Goal: Complete application form

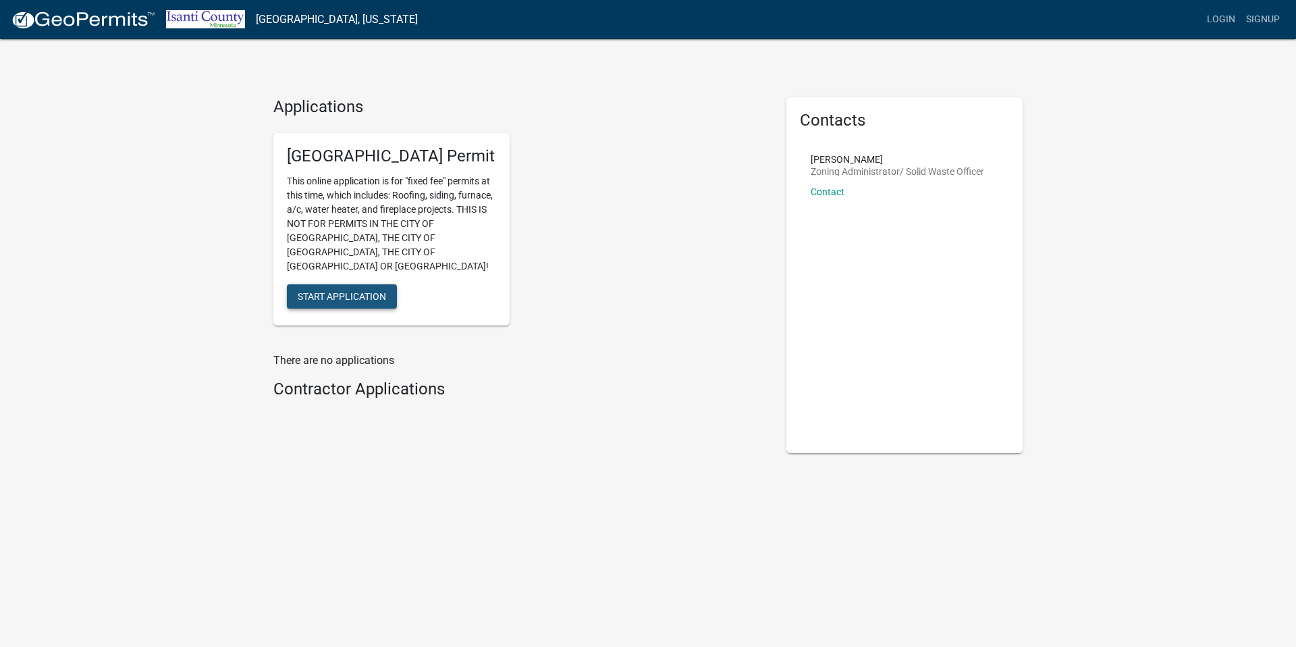
click at [346, 290] on span "Start Application" at bounding box center [342, 295] width 88 height 11
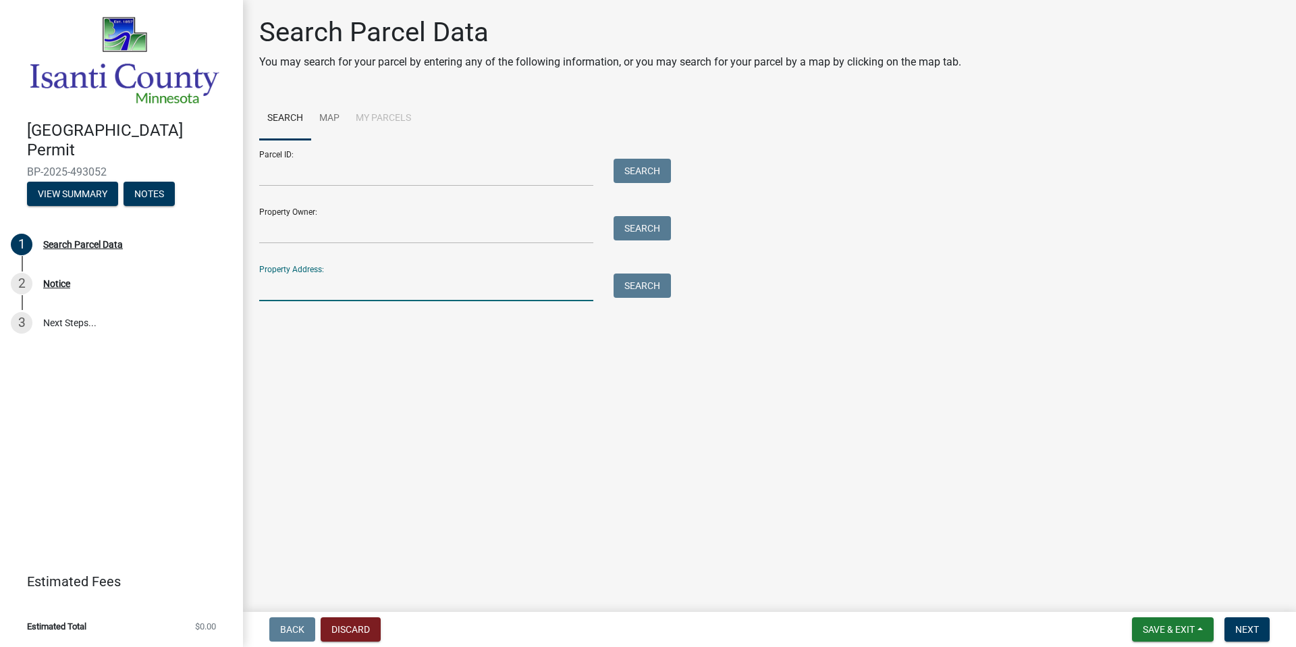
click at [336, 296] on input "Property Address:" at bounding box center [426, 287] width 334 height 28
type input "50895 almond"
click at [639, 286] on button "Search" at bounding box center [642, 285] width 57 height 24
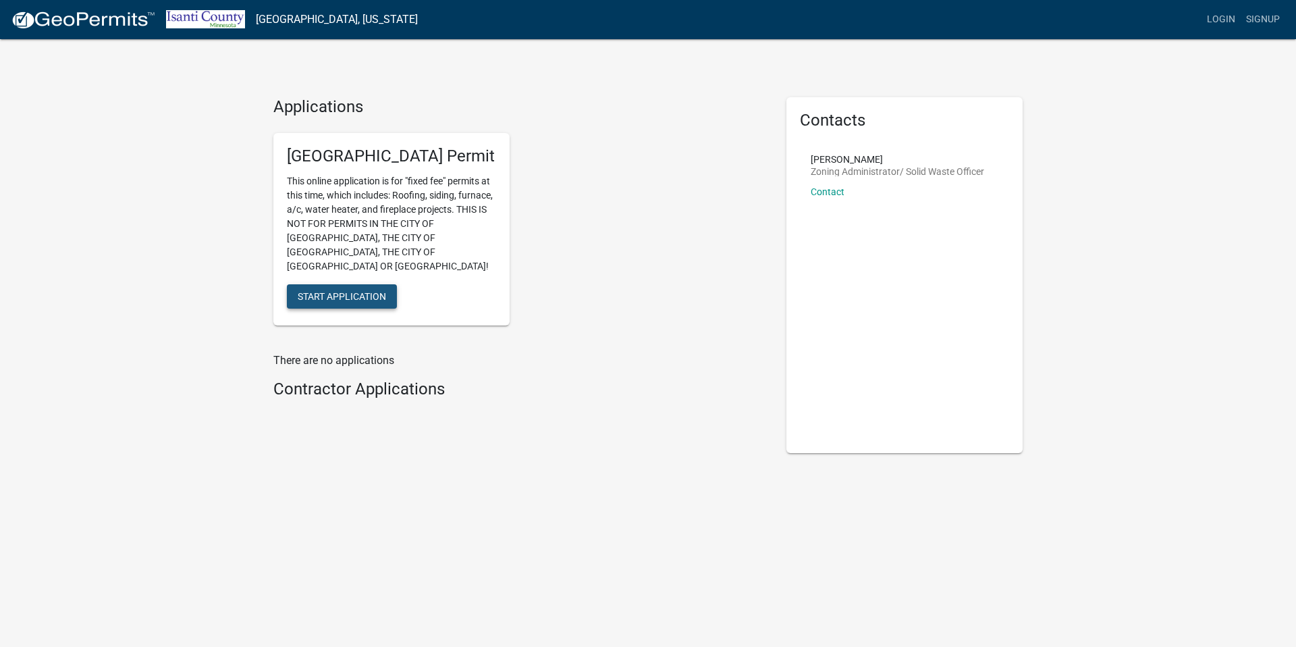
click at [328, 290] on span "Start Application" at bounding box center [342, 295] width 88 height 11
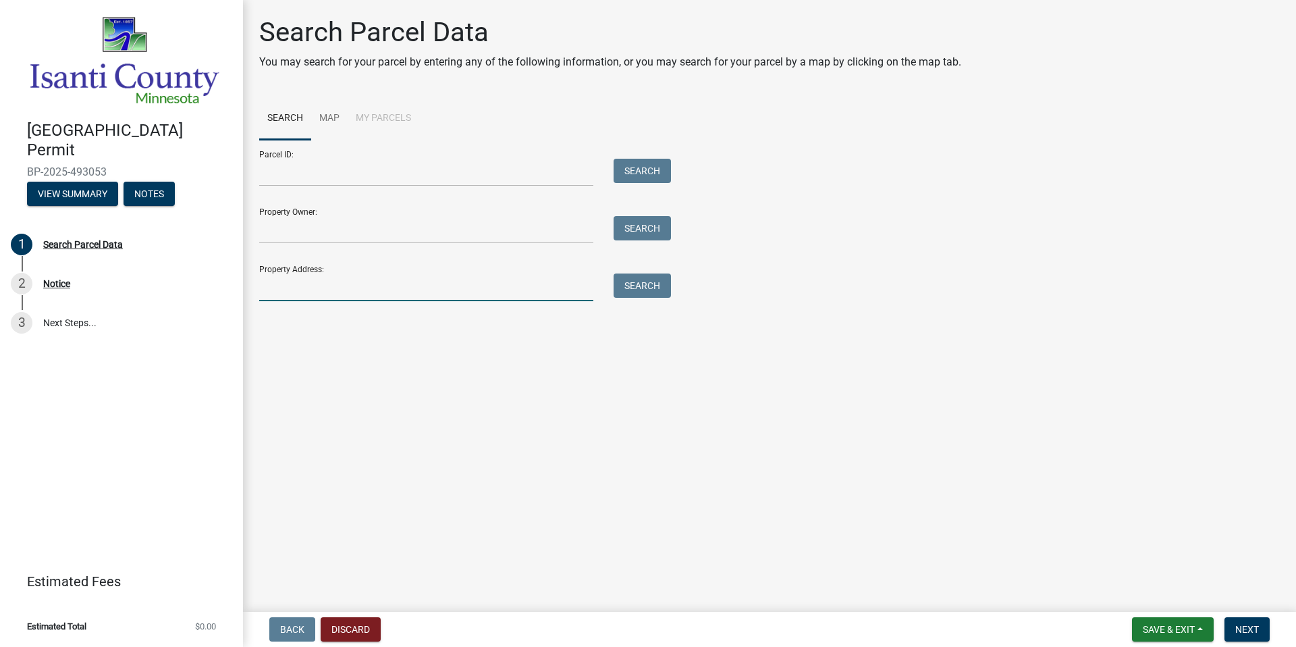
click at [406, 283] on input "Property Address:" at bounding box center [426, 287] width 334 height 28
type input "50895 almond"
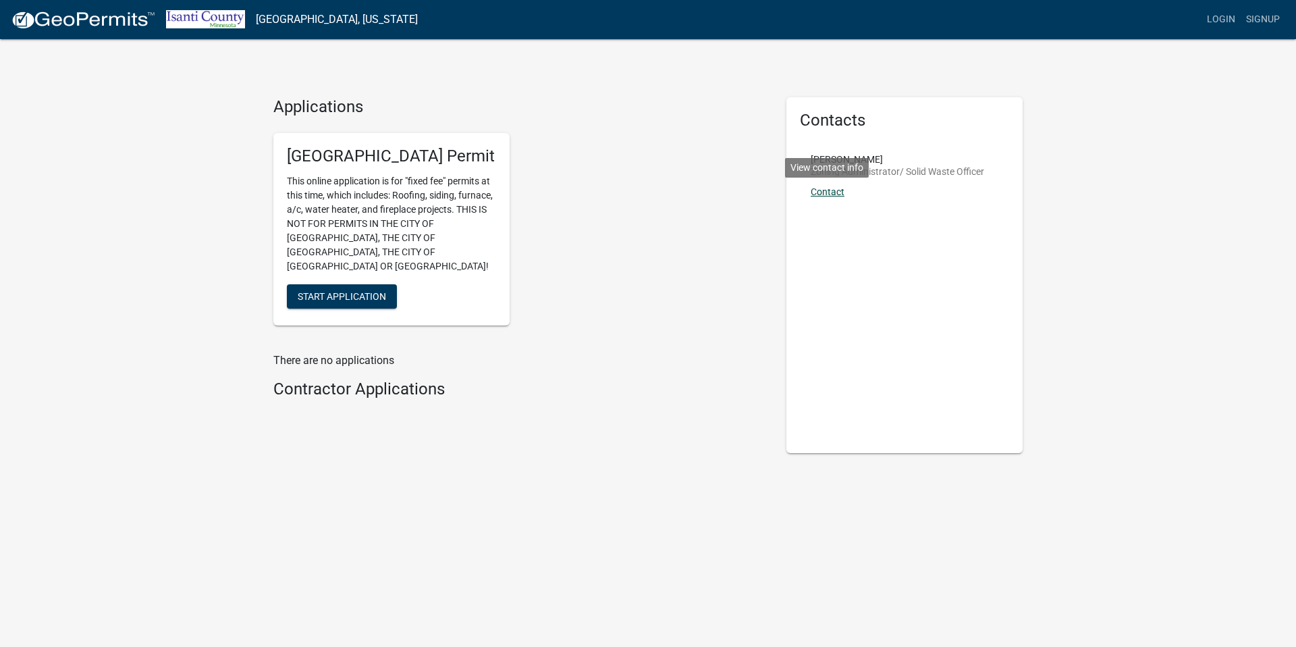
click at [826, 191] on link "Contact" at bounding box center [828, 191] width 34 height 11
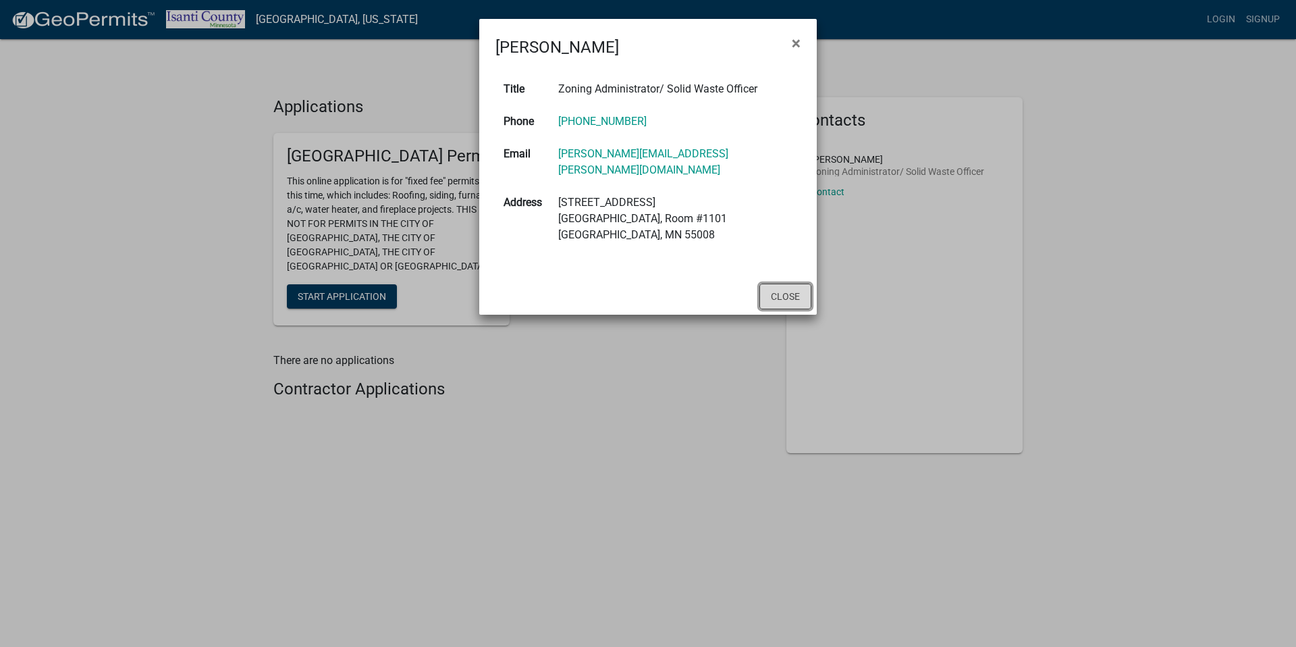
click at [791, 284] on button "Close" at bounding box center [786, 297] width 52 height 26
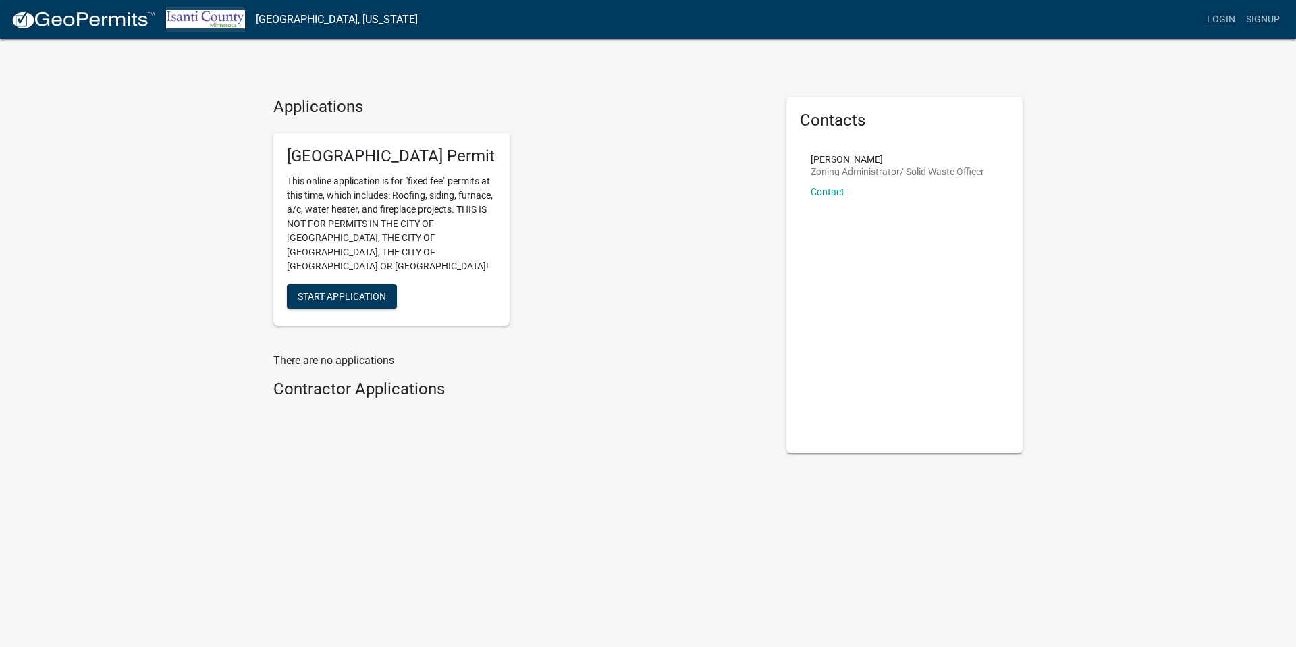
click at [216, 16] on img at bounding box center [205, 19] width 79 height 18
click at [216, 17] on img at bounding box center [205, 19] width 79 height 18
click at [359, 290] on span "Start Application" at bounding box center [342, 295] width 88 height 11
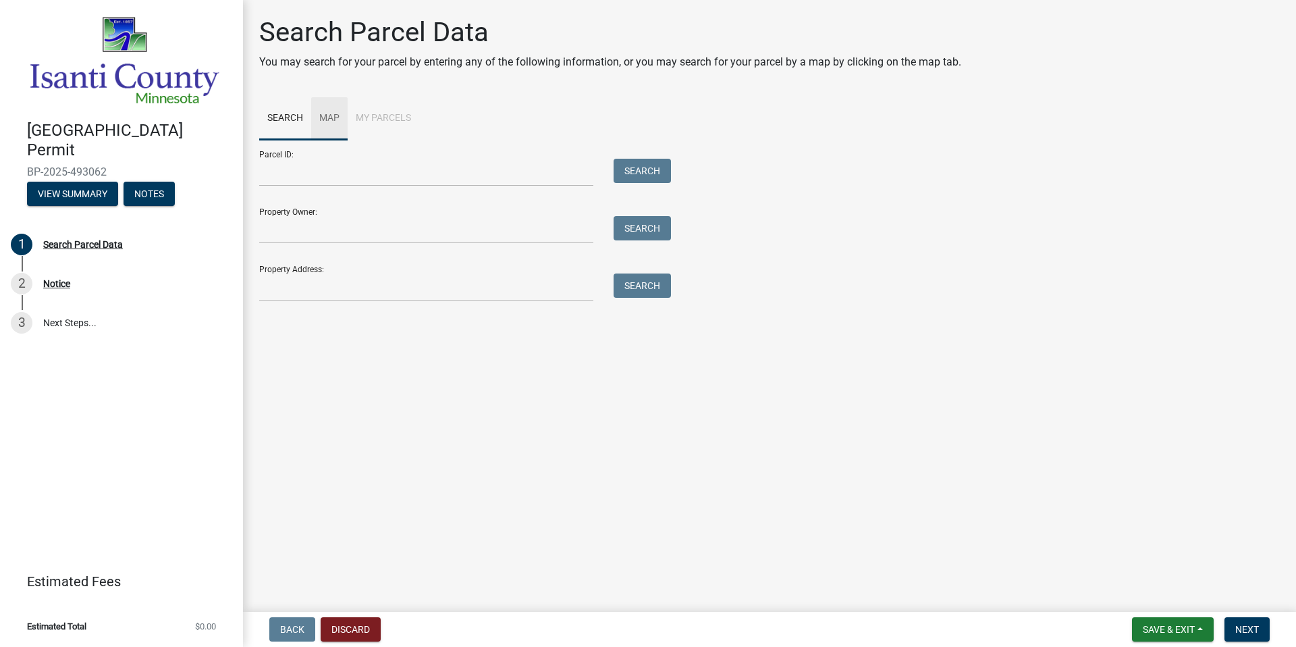
click at [325, 120] on link "Map" at bounding box center [329, 118] width 36 height 43
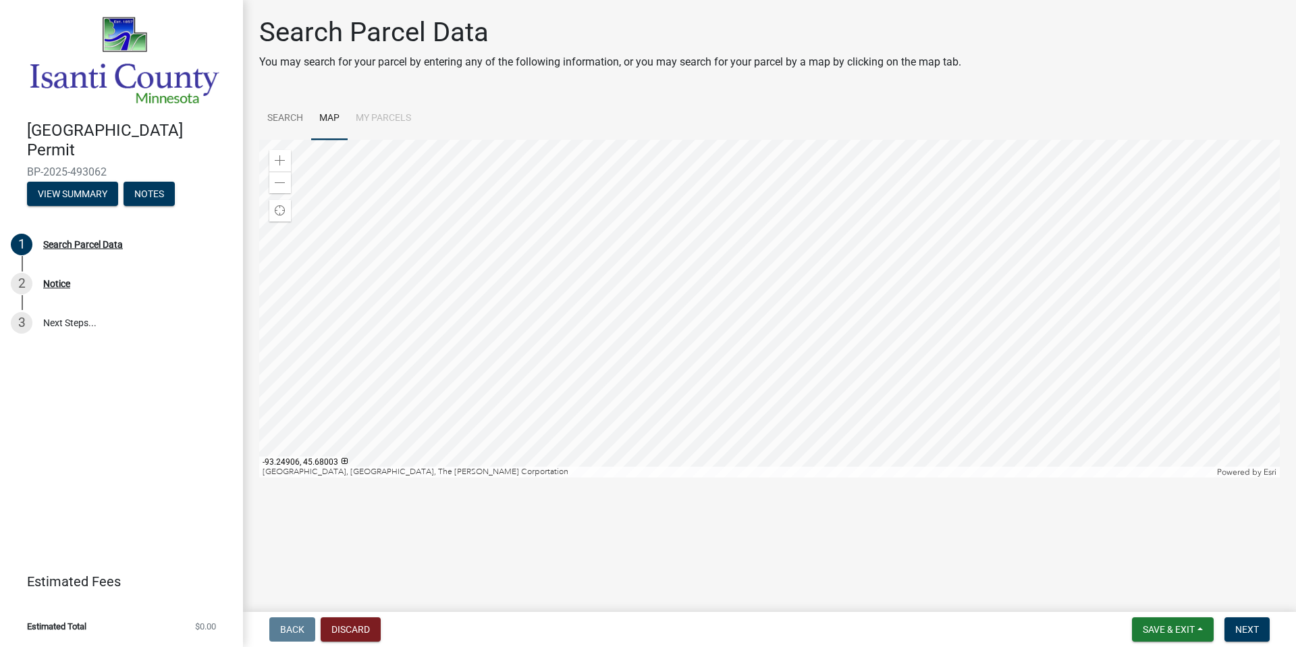
click at [793, 230] on div at bounding box center [769, 309] width 1021 height 338
click at [818, 235] on div at bounding box center [769, 309] width 1021 height 338
click at [824, 206] on div at bounding box center [769, 309] width 1021 height 338
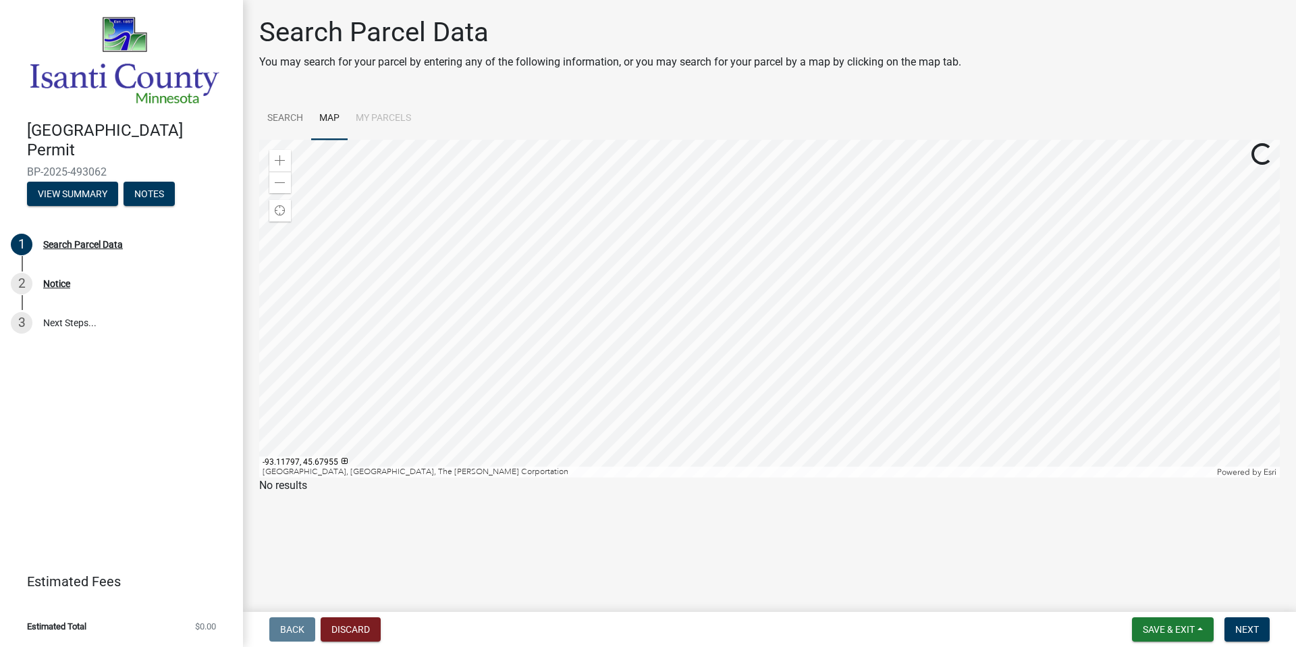
click at [918, 390] on div at bounding box center [769, 309] width 1021 height 338
click at [934, 311] on div at bounding box center [769, 309] width 1021 height 338
click at [764, 288] on div at bounding box center [769, 309] width 1021 height 338
click at [665, 357] on div at bounding box center [769, 309] width 1021 height 338
click at [706, 396] on div at bounding box center [769, 309] width 1021 height 338
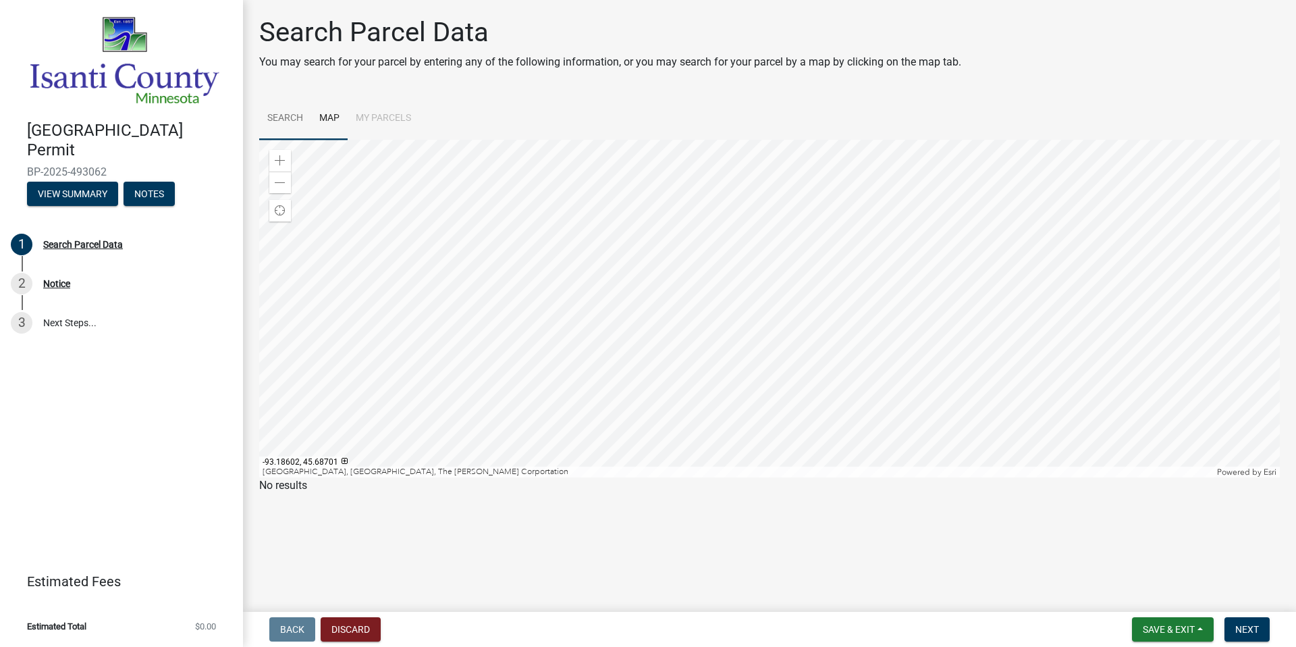
click at [291, 121] on link "Search" at bounding box center [285, 118] width 52 height 43
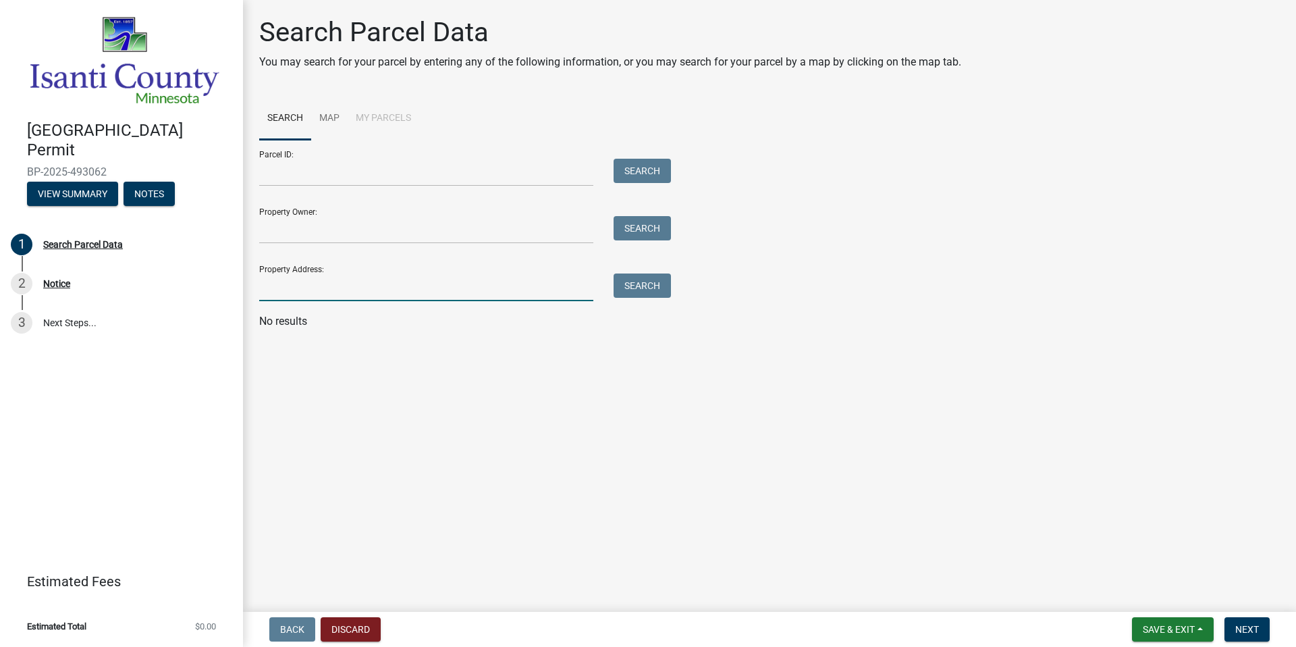
click at [348, 289] on input "Property Address:" at bounding box center [426, 287] width 334 height 28
type input "50895"
click at [655, 290] on button "Search" at bounding box center [642, 285] width 57 height 24
drag, startPoint x: 315, startPoint y: 294, endPoint x: 246, endPoint y: 289, distance: 68.4
click at [247, 289] on div "Search Parcel Data You may search for your parcel by entering any of the follow…" at bounding box center [769, 187] width 1053 height 342
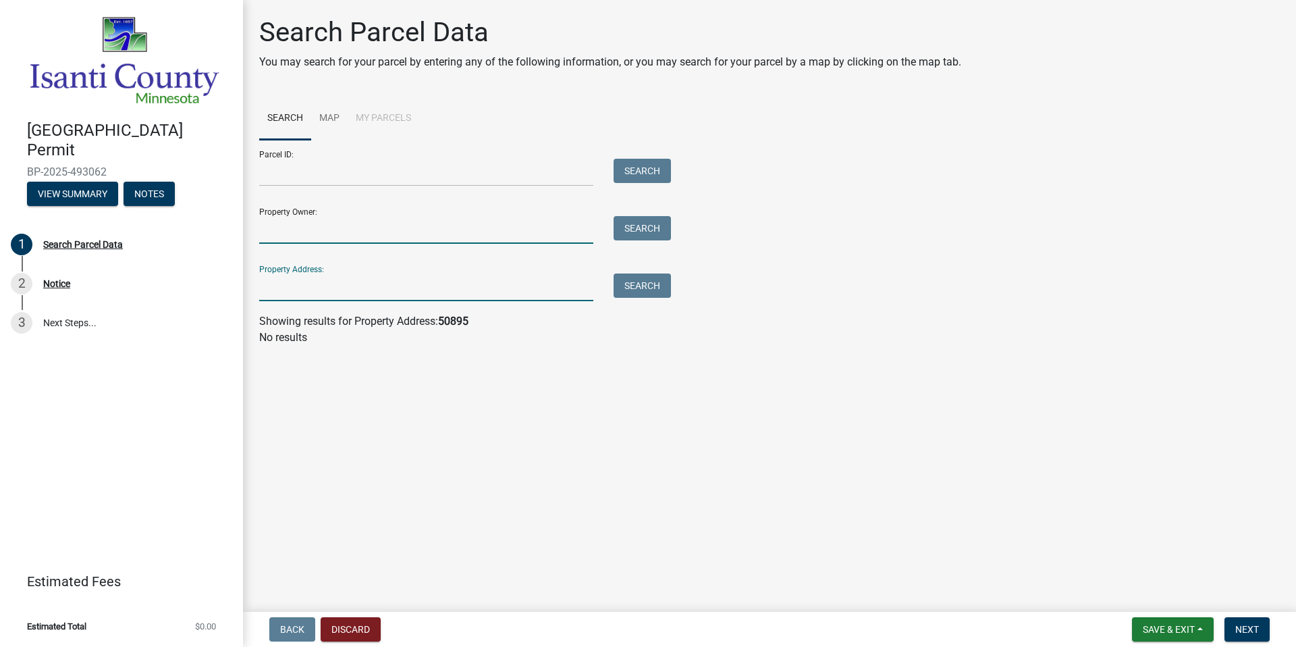
click at [285, 238] on input "Property Owner:" at bounding box center [426, 230] width 334 height 28
type input "dan feine"
click at [644, 230] on button "Search" at bounding box center [642, 228] width 57 height 24
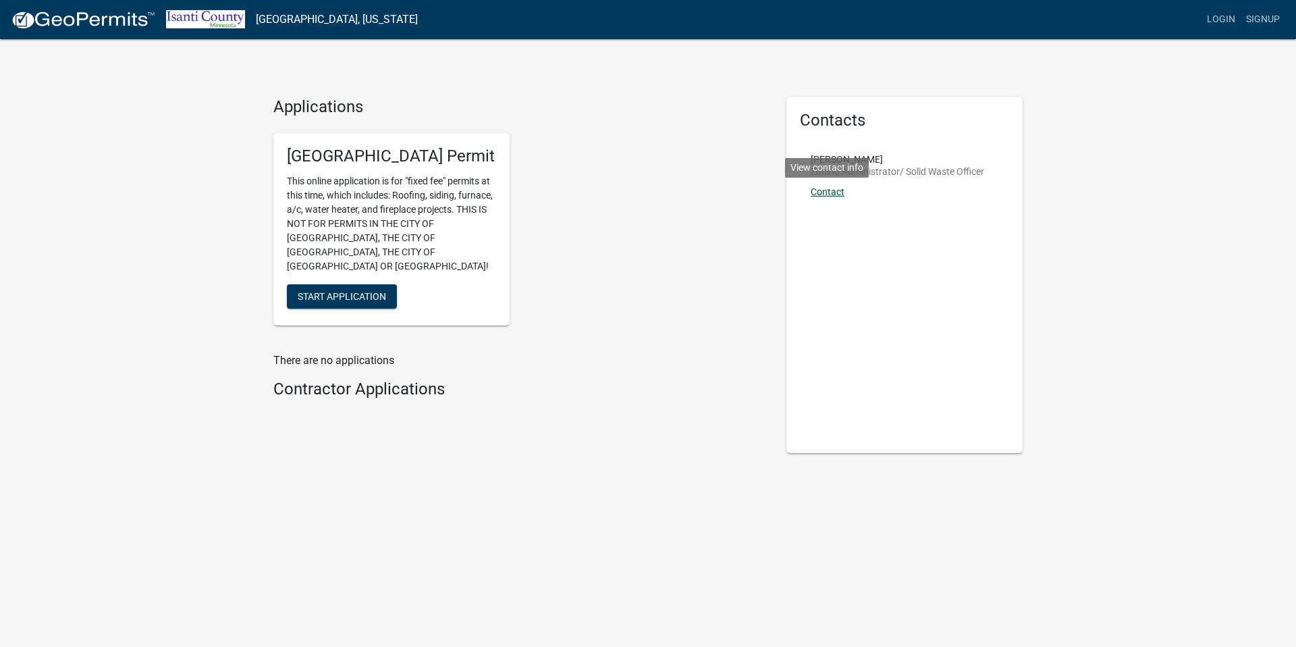
click at [830, 192] on link "Contact" at bounding box center [828, 191] width 34 height 11
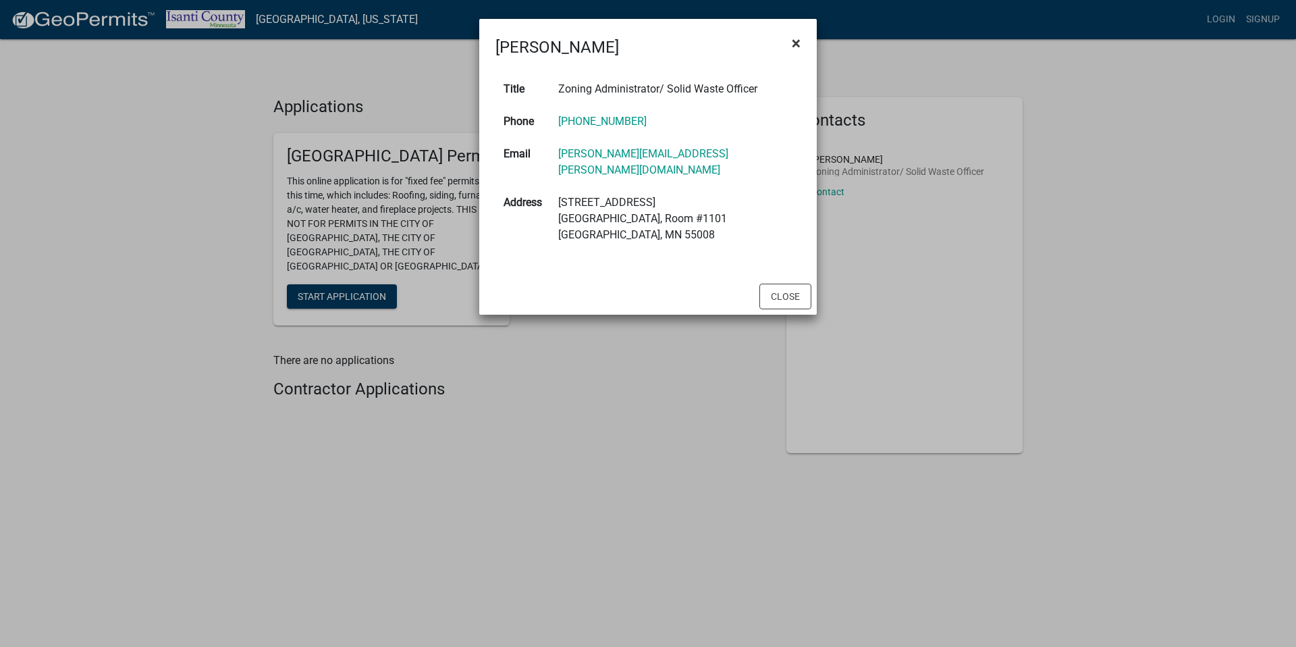
click at [792, 41] on span "×" at bounding box center [796, 43] width 9 height 19
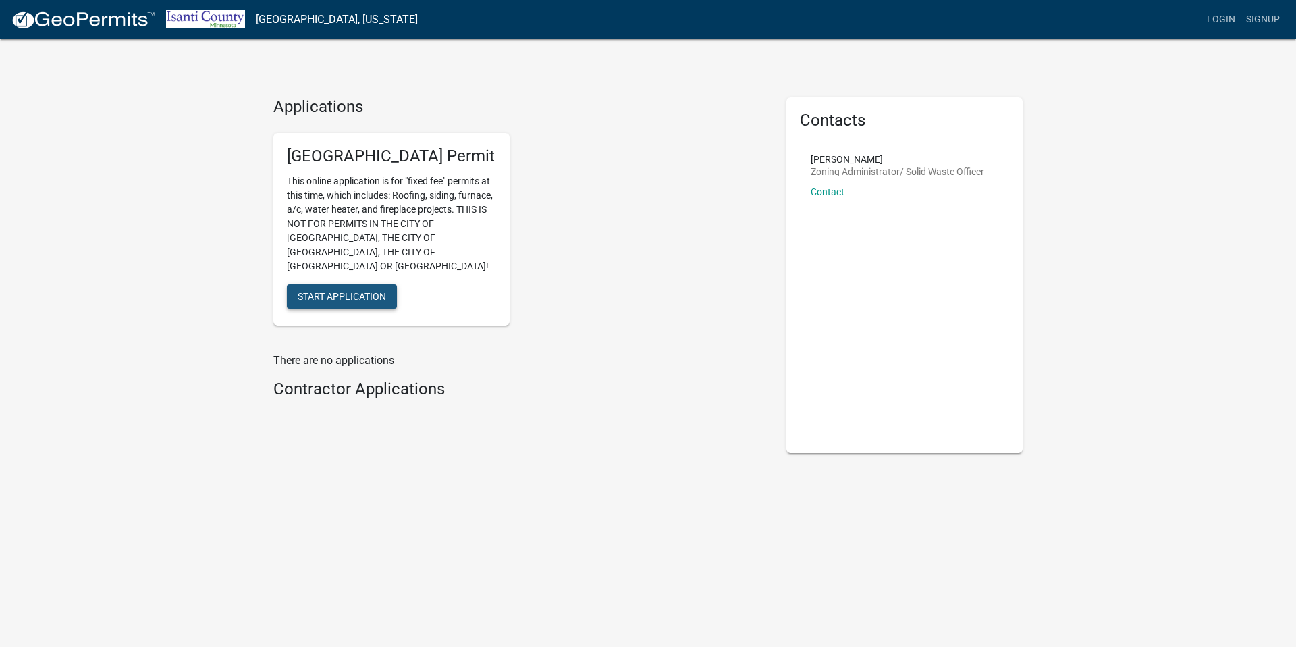
click at [360, 290] on span "Start Application" at bounding box center [342, 295] width 88 height 11
